Goal: Task Accomplishment & Management: Manage account settings

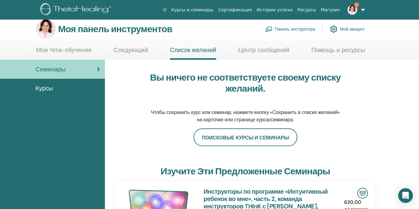
scroll to position [9, 0]
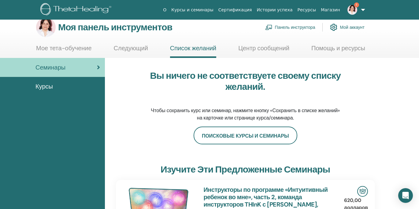
click at [72, 64] on div "Семинары" at bounding box center [52, 67] width 95 height 9
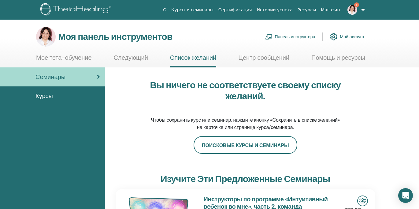
click at [288, 36] on font "Панель инструктора" at bounding box center [295, 37] width 40 height 6
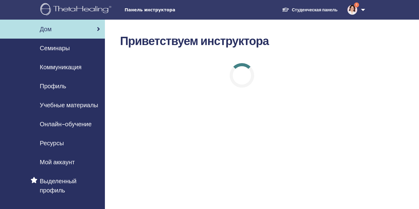
click at [62, 49] on font "Семинары" at bounding box center [55, 48] width 30 height 8
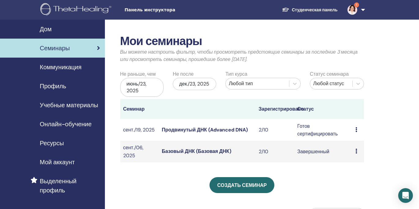
click at [179, 131] on font "Продвинутый ДНК (Advanced DNA)" at bounding box center [205, 129] width 86 height 6
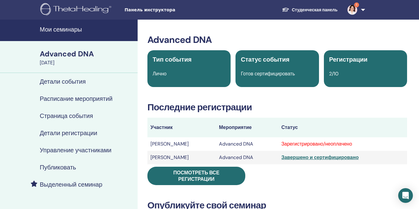
click at [110, 150] on h4 "Управление участниками" at bounding box center [76, 149] width 72 height 7
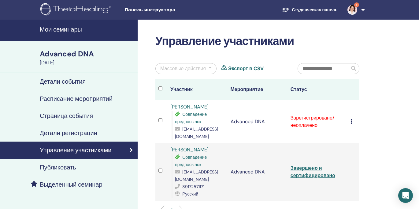
click at [350, 121] on td "Отменить регистрацию Не выполнять автоматическую сертификацию Отметить как опла…" at bounding box center [354, 121] width 12 height 43
click at [352, 121] on icon at bounding box center [352, 121] width 2 height 5
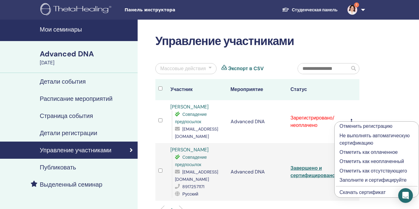
click at [348, 153] on p "Отметить как оплаченное" at bounding box center [377, 151] width 74 height 7
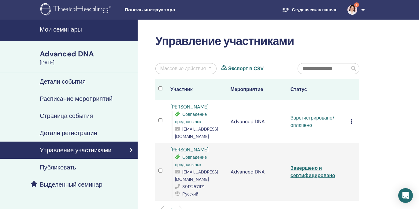
click at [352, 122] on icon at bounding box center [352, 121] width 2 height 5
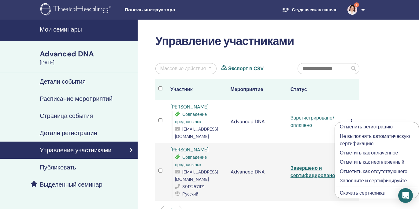
click at [354, 183] on p "Заполните и сертифицируйте" at bounding box center [377, 180] width 74 height 7
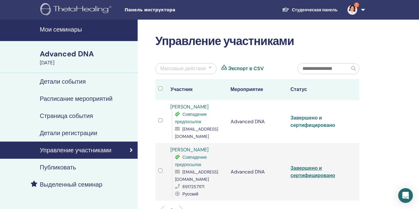
click at [315, 124] on link "Завершено и сертифицировано" at bounding box center [313, 121] width 45 height 14
